Goal: Transaction & Acquisition: Purchase product/service

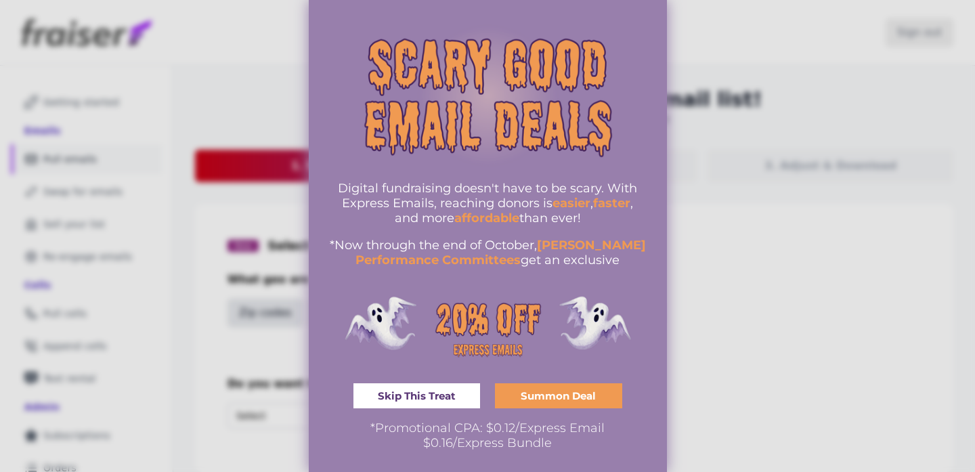
scroll to position [9, 0]
click at [438, 388] on link "Skip This Treat" at bounding box center [416, 396] width 127 height 25
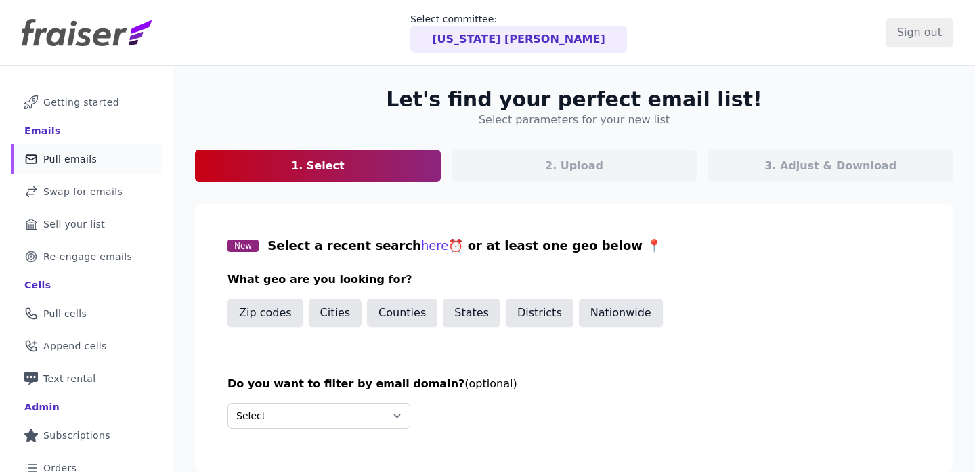
scroll to position [68, 0]
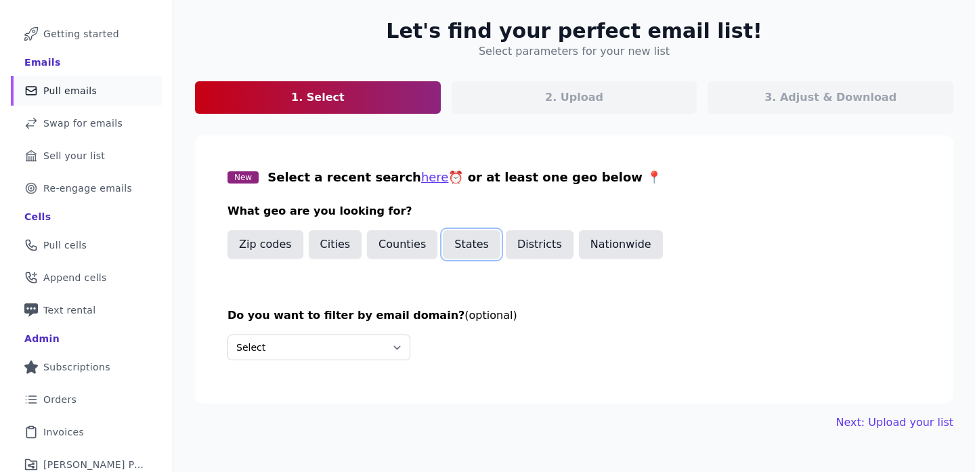
click at [474, 242] on button "States" at bounding box center [472, 244] width 58 height 28
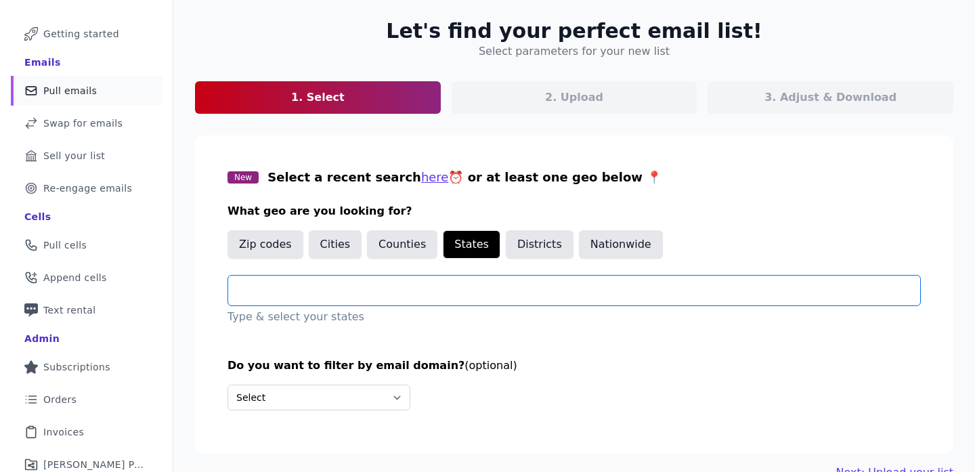
click at [408, 290] on input "text" at bounding box center [579, 290] width 681 height 16
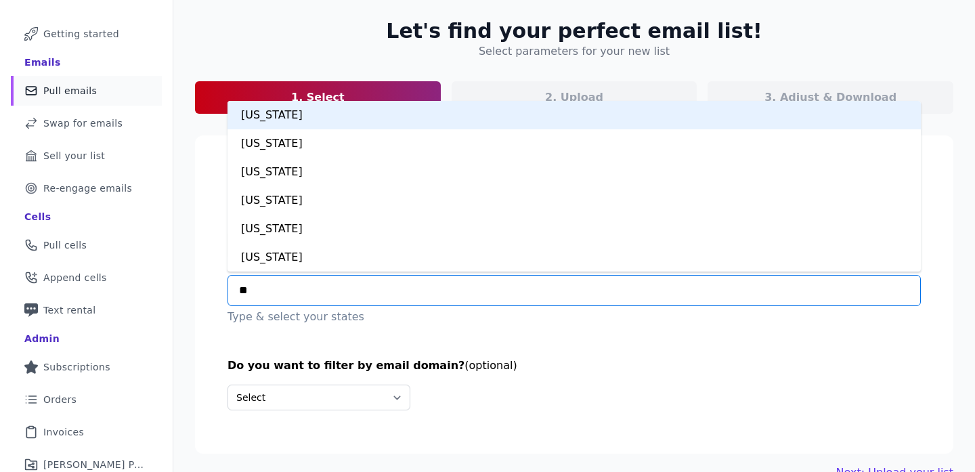
type input "***"
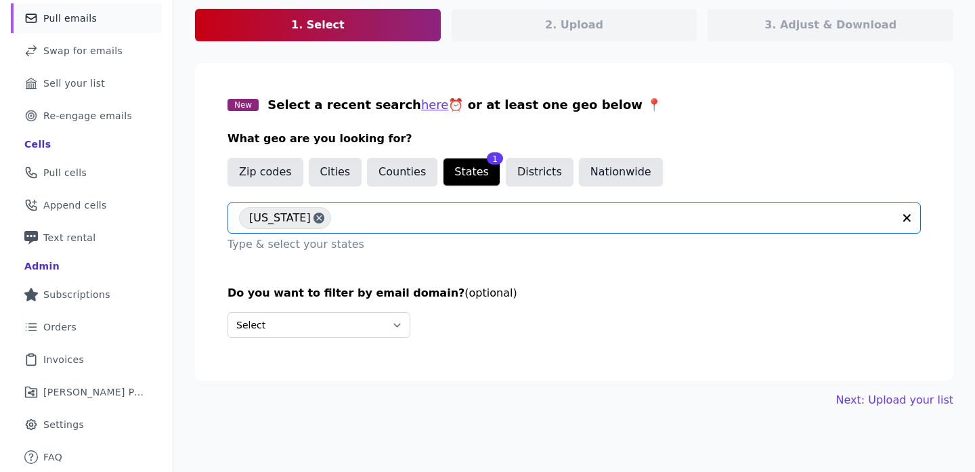
scroll to position [140, 0]
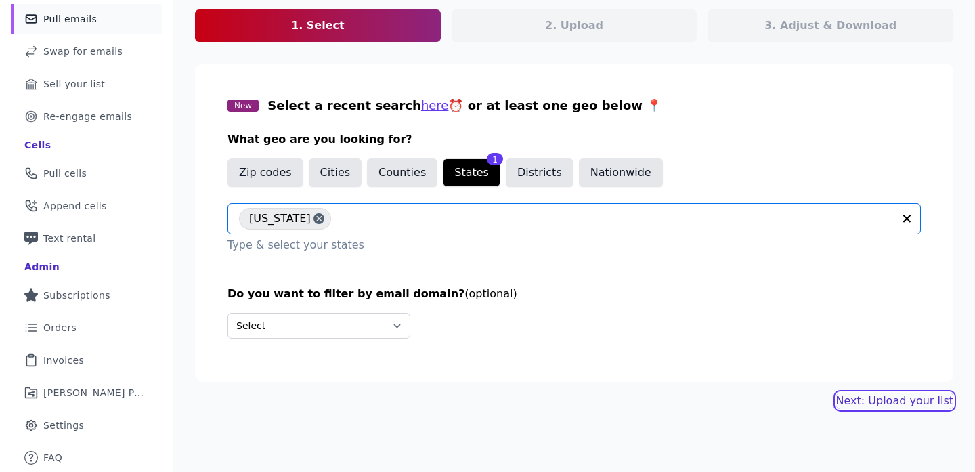
click at [911, 402] on link "Next: Upload your list" at bounding box center [894, 401] width 117 height 16
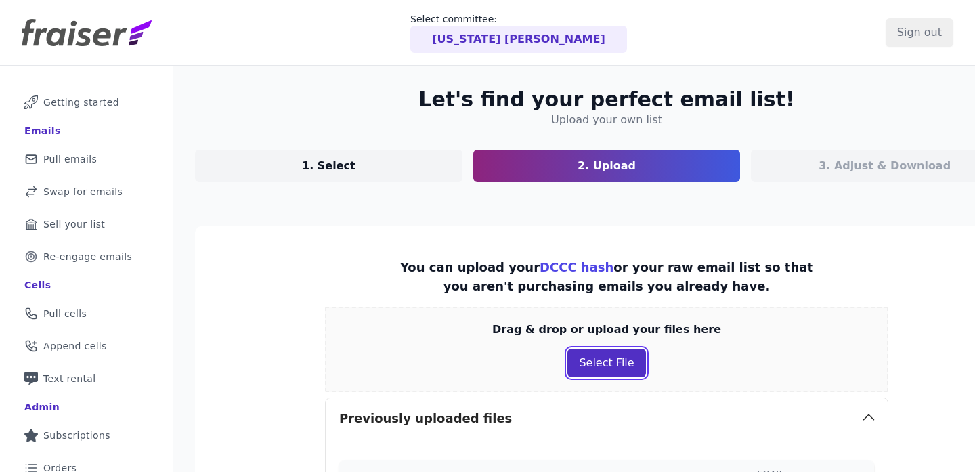
click at [588, 371] on button "Select File" at bounding box center [606, 363] width 78 height 28
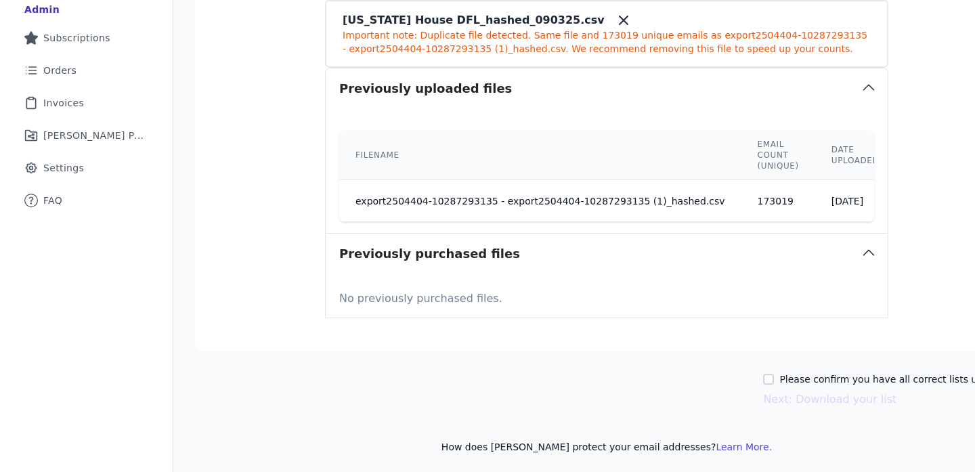
scroll to position [397, 58]
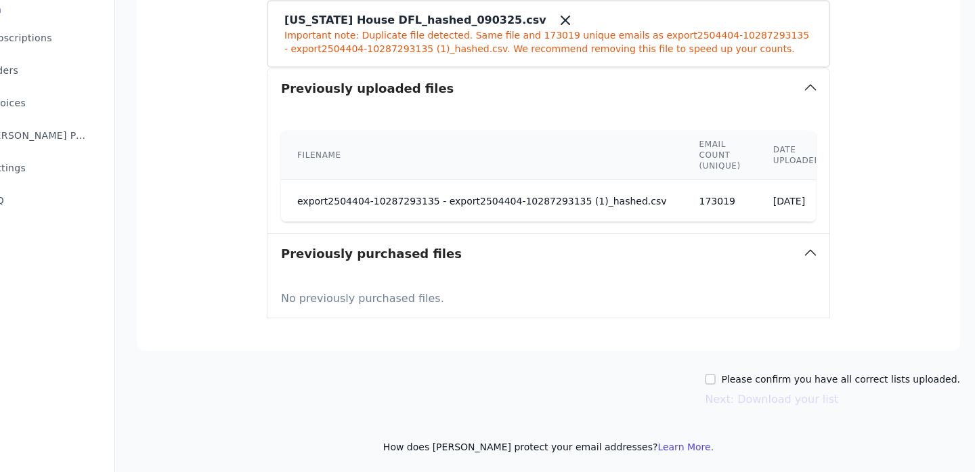
click at [725, 380] on div "Please confirm you have all correct lists uploaded." at bounding box center [832, 379] width 255 height 14
click at [715, 377] on input "Please confirm you have all correct lists uploaded." at bounding box center [710, 379] width 11 height 11
checkbox input "true"
click at [781, 397] on button "Next: Download your list" at bounding box center [771, 399] width 133 height 16
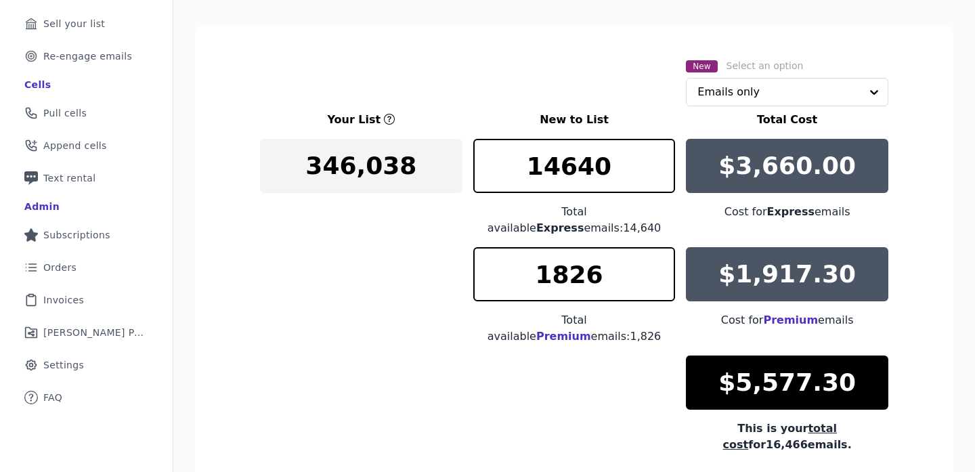
scroll to position [201, 0]
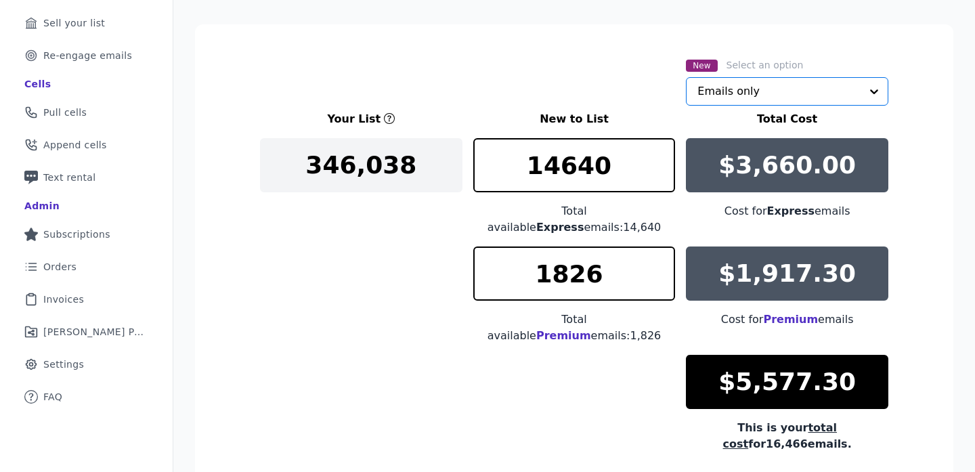
click at [767, 98] on input "text" at bounding box center [778, 91] width 163 height 27
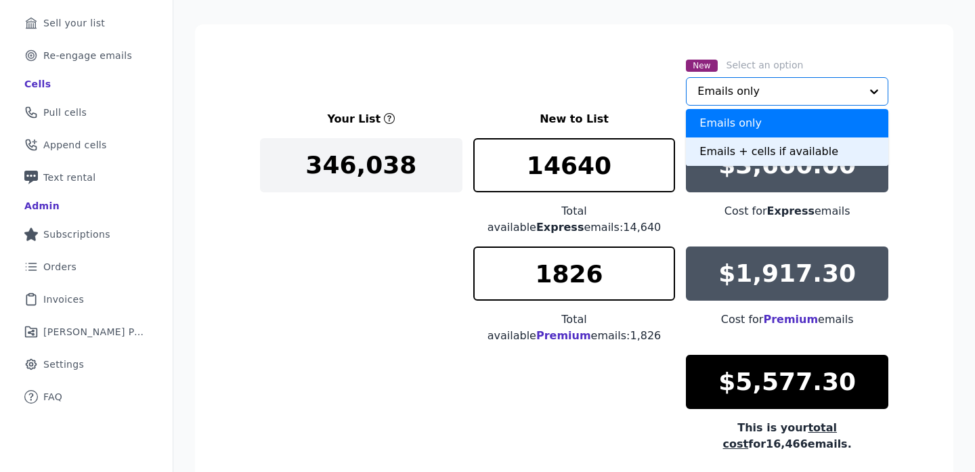
click at [774, 148] on div "Emails + cells if available" at bounding box center [787, 151] width 202 height 28
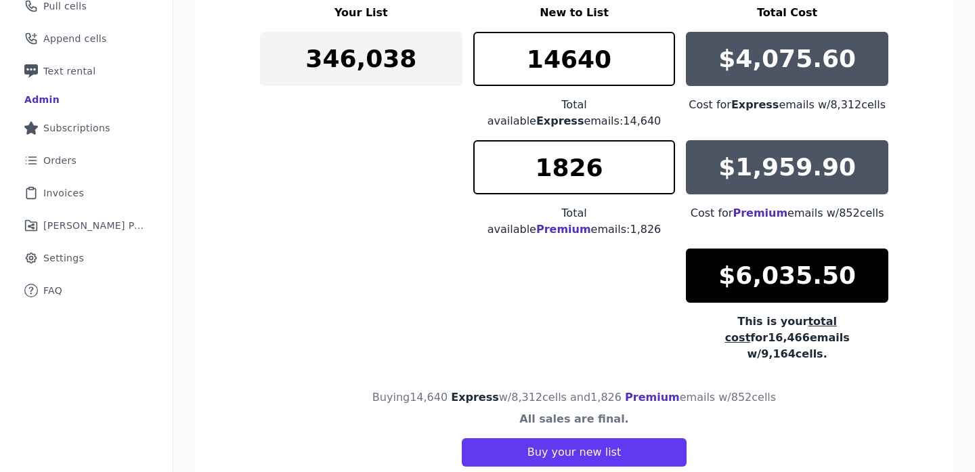
scroll to position [307, 0]
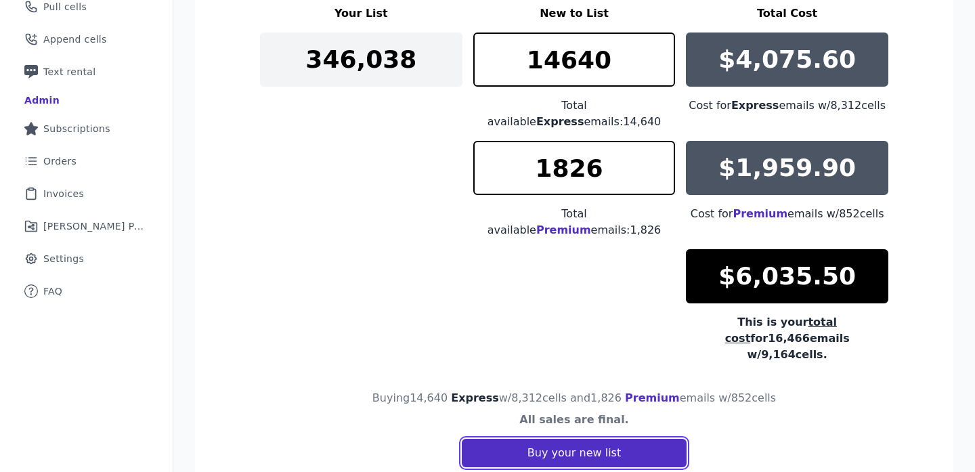
click at [618, 439] on button "Buy your new list" at bounding box center [574, 453] width 225 height 28
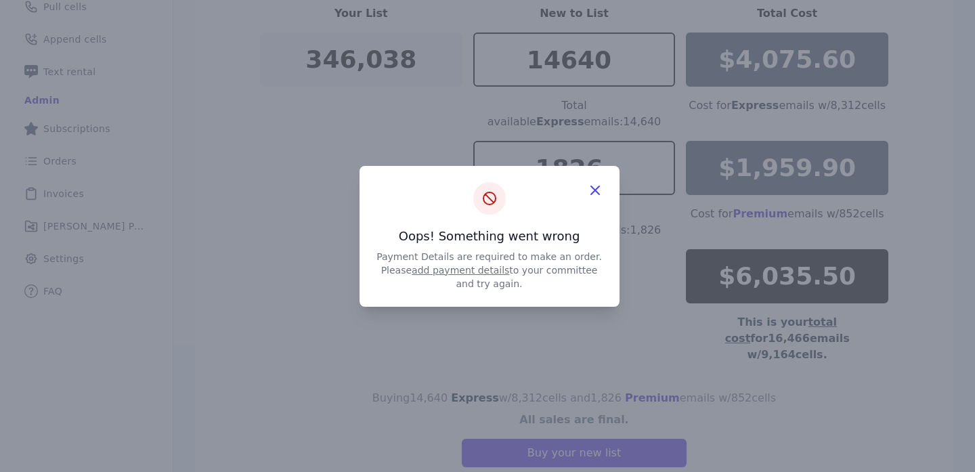
click at [468, 272] on link "add payment details" at bounding box center [460, 270] width 97 height 11
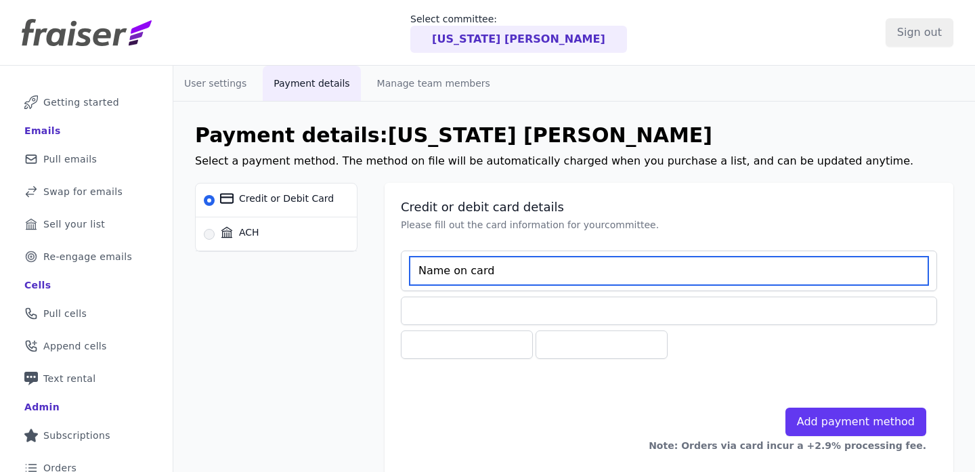
click at [477, 268] on input at bounding box center [669, 271] width 519 height 28
type input "Mark Warren"
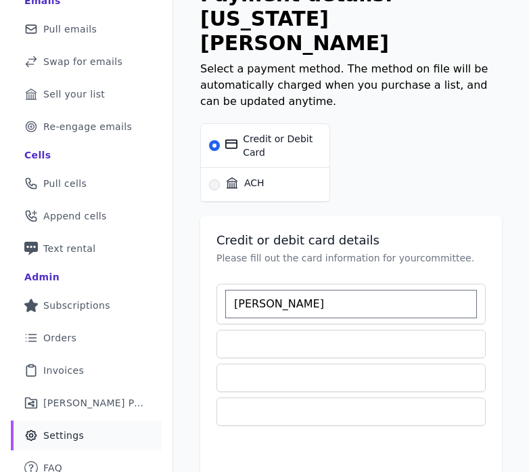
scroll to position [132, 0]
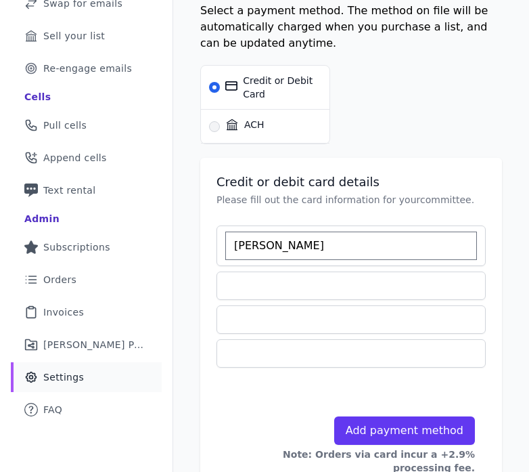
scroll to position [187, 0]
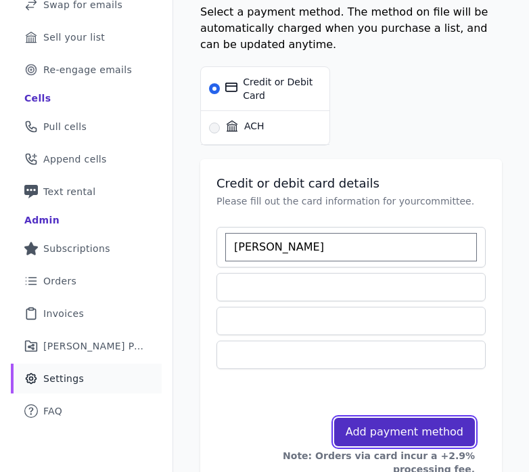
click at [389, 418] on button "Add payment method" at bounding box center [404, 432] width 141 height 28
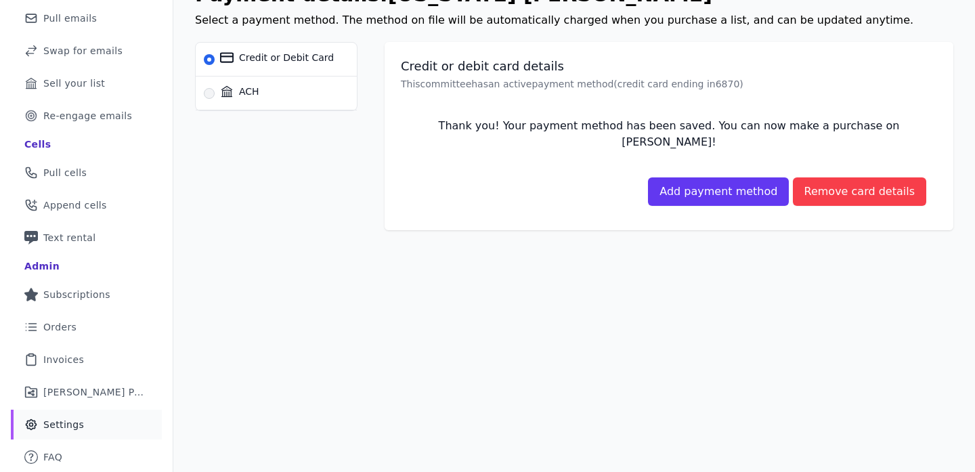
scroll to position [0, 0]
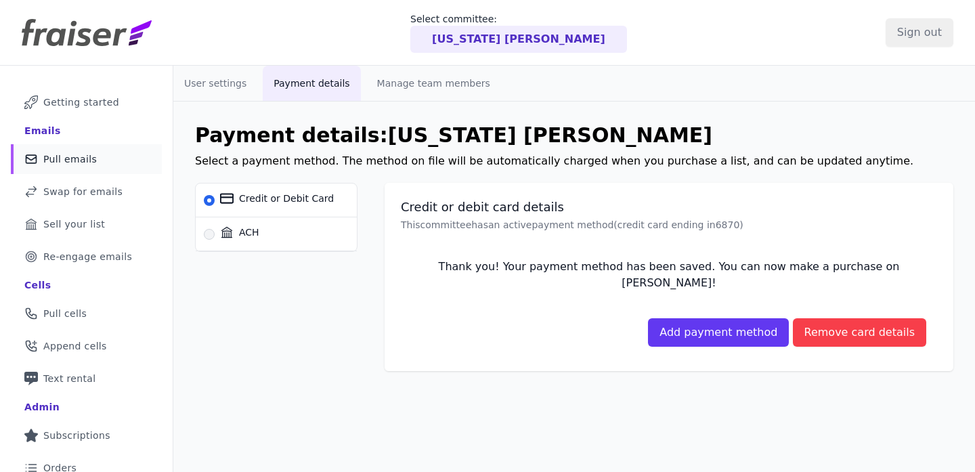
click at [79, 162] on span "Pull emails" at bounding box center [69, 159] width 53 height 14
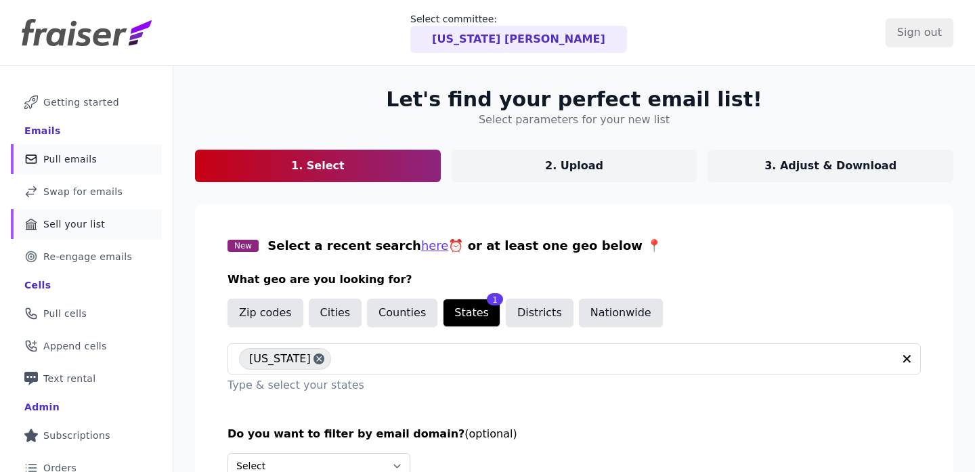
click at [81, 219] on span "Sell your list" at bounding box center [74, 224] width 62 height 14
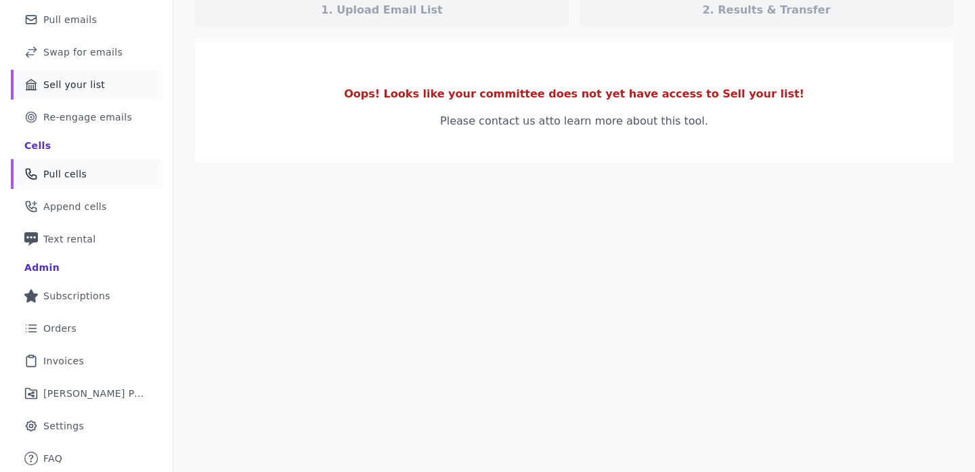
scroll to position [141, 0]
click at [83, 338] on link "List Icon Outline of bulleted list Orders" at bounding box center [86, 327] width 151 height 30
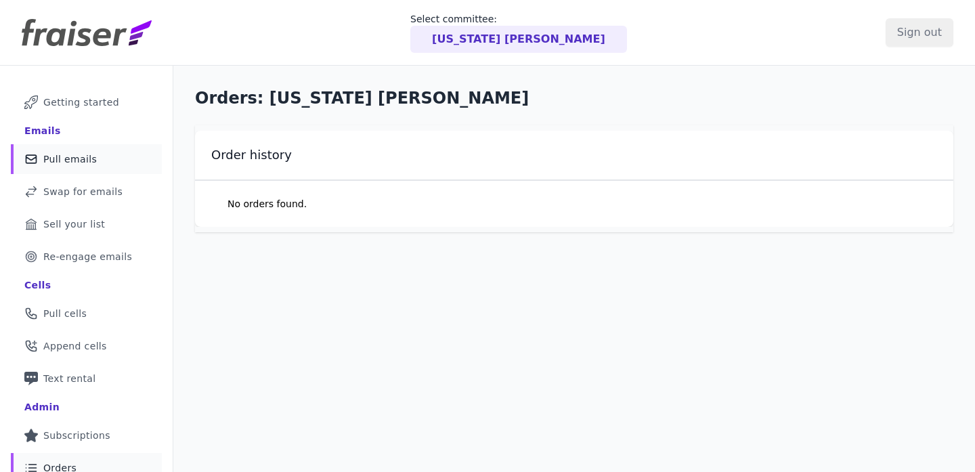
click at [103, 156] on link "Mail Icon Outline of a mail envelope Pull emails" at bounding box center [86, 159] width 151 height 30
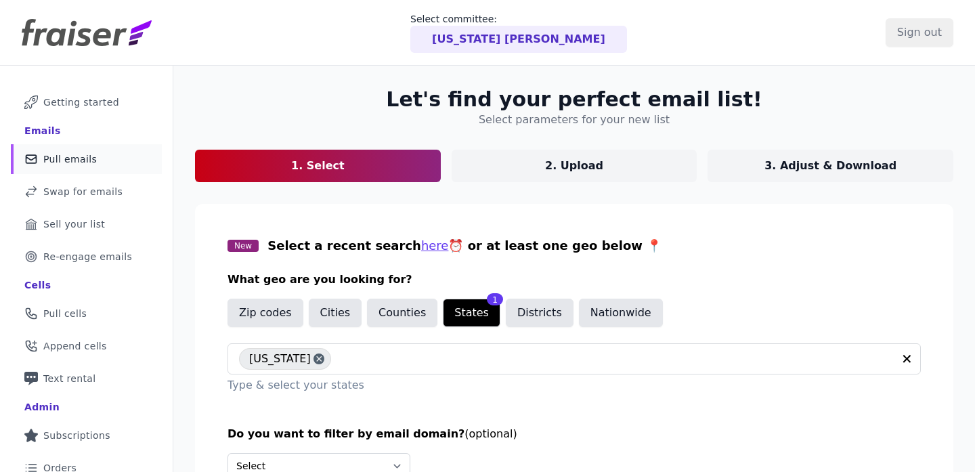
scroll to position [141, 0]
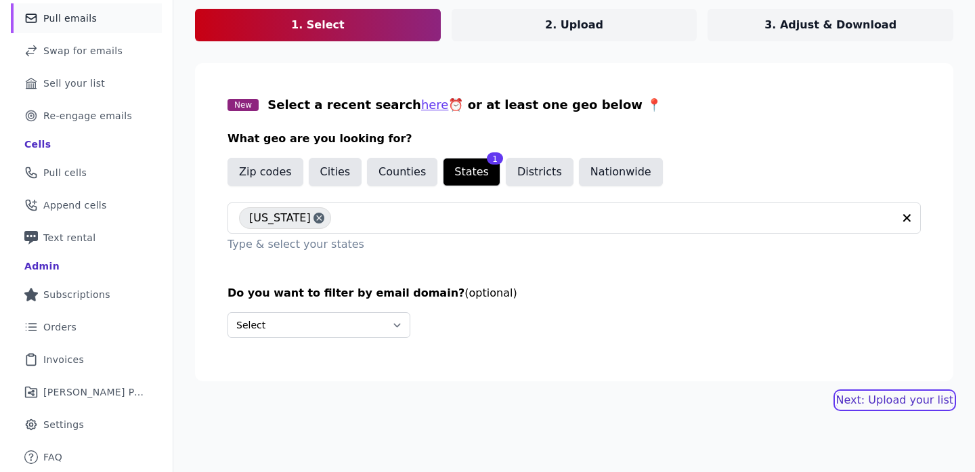
click at [891, 403] on link "Next: Upload your list" at bounding box center [894, 400] width 117 height 16
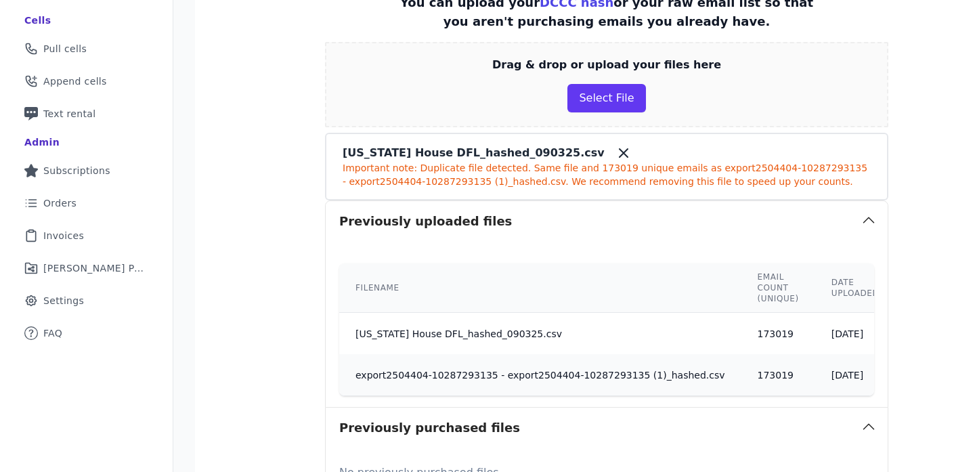
scroll to position [442, 0]
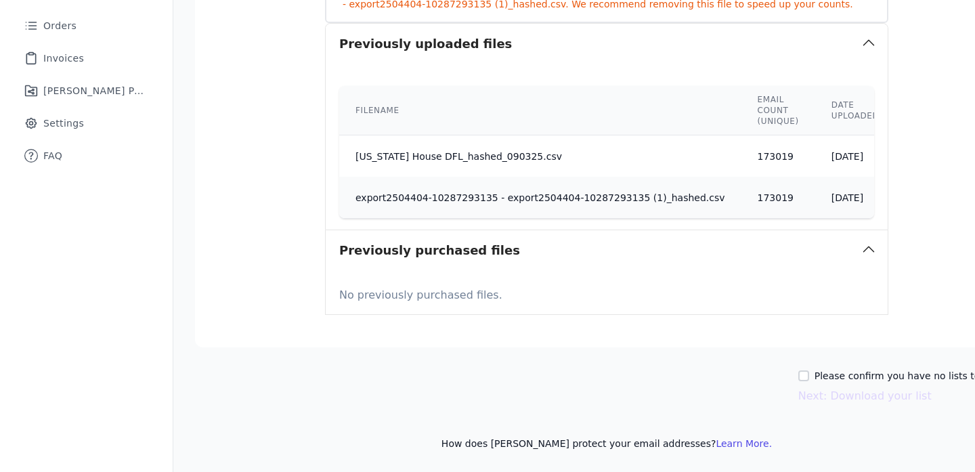
click at [829, 162] on td "10/3/2025" at bounding box center [855, 156] width 81 height 42
click at [803, 384] on div "Please confirm you have no lists to upload. Next: Download your list" at bounding box center [606, 386] width 823 height 35
click at [804, 376] on input "Please confirm you have no lists to upload." at bounding box center [803, 375] width 11 height 11
checkbox input "true"
click at [812, 388] on button "Next: Download your list" at bounding box center [864, 396] width 133 height 16
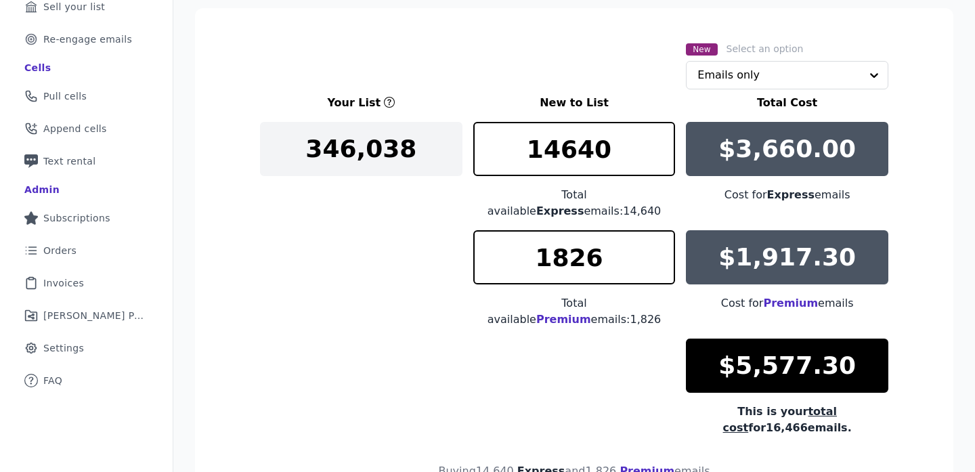
scroll to position [216, 0]
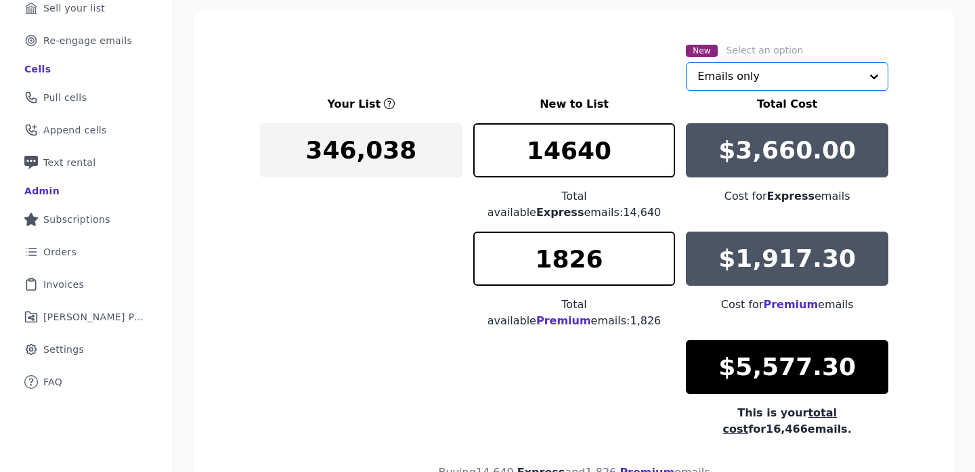
click at [801, 76] on input "text" at bounding box center [778, 76] width 163 height 27
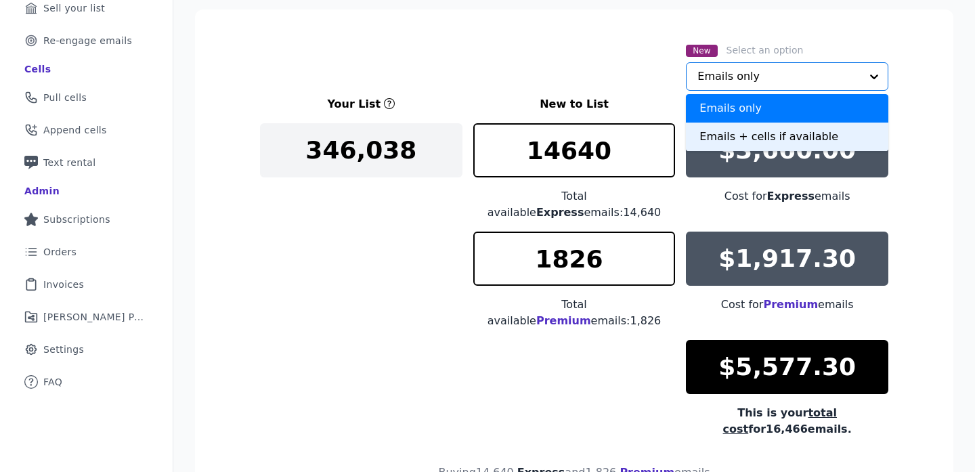
click at [793, 130] on div "Emails + cells if available" at bounding box center [787, 137] width 202 height 28
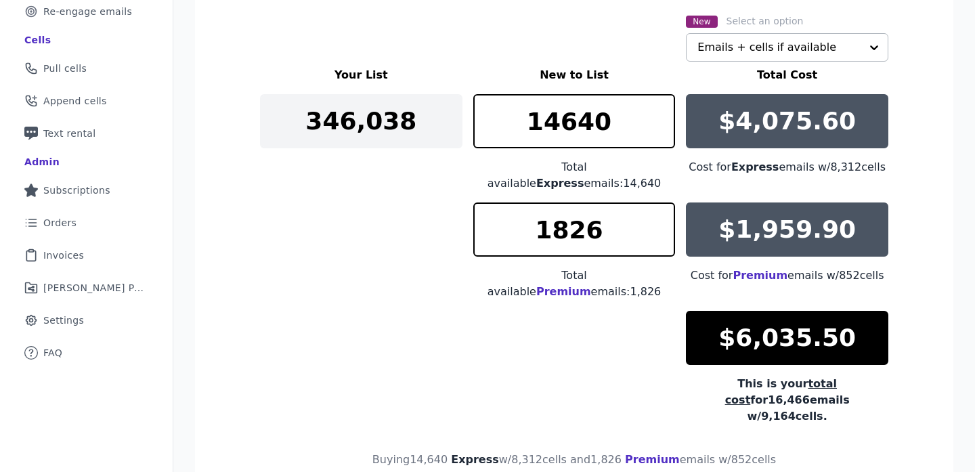
scroll to position [307, 0]
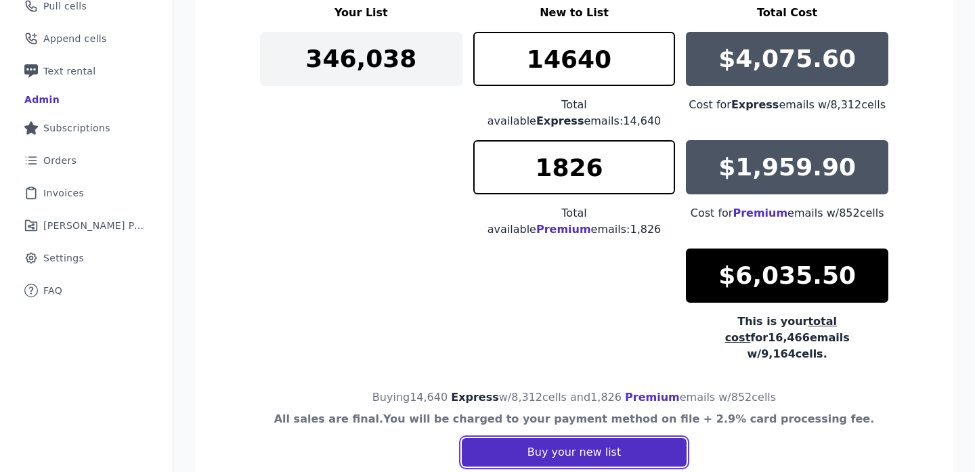
click at [577, 438] on button "Buy your new list" at bounding box center [574, 452] width 225 height 28
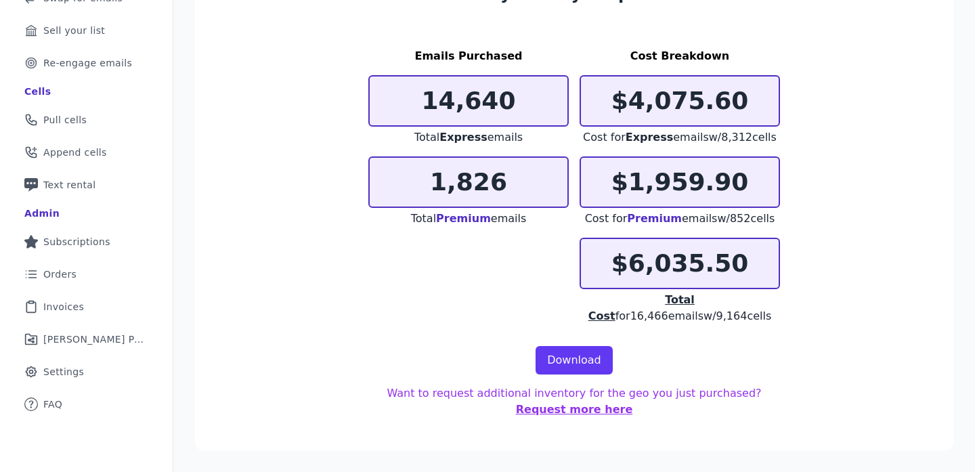
scroll to position [194, 0]
click at [571, 359] on link "Download" at bounding box center [573, 360] width 77 height 28
click at [62, 317] on link "Clipboard Icon Outline of a clipboard Invoices" at bounding box center [86, 307] width 151 height 30
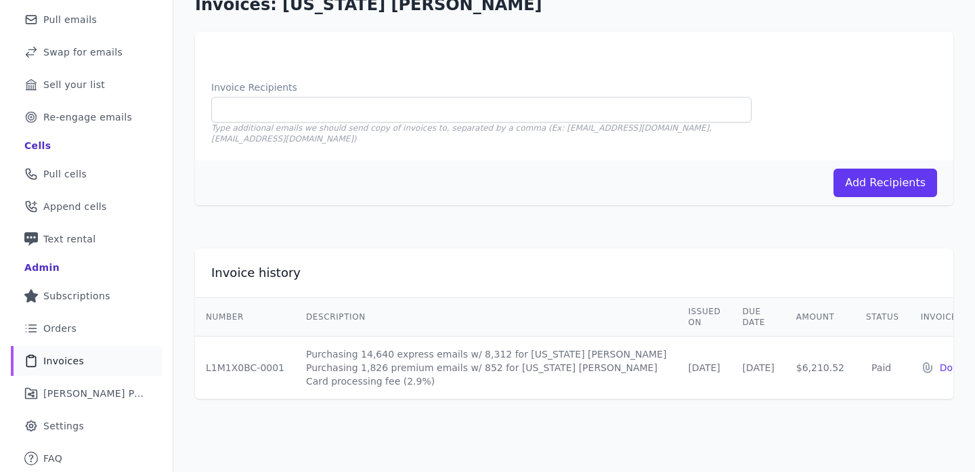
scroll to position [139, 0]
click at [940, 361] on p "Download" at bounding box center [963, 368] width 47 height 14
